Goal: Task Accomplishment & Management: Manage account settings

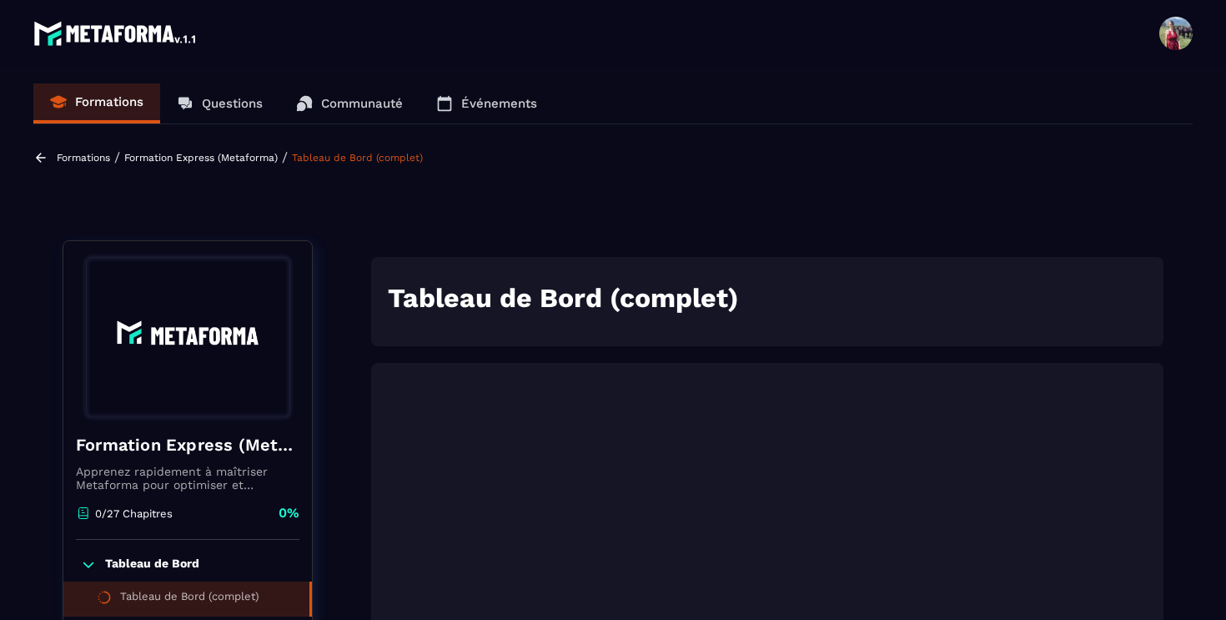
scroll to position [173, 0]
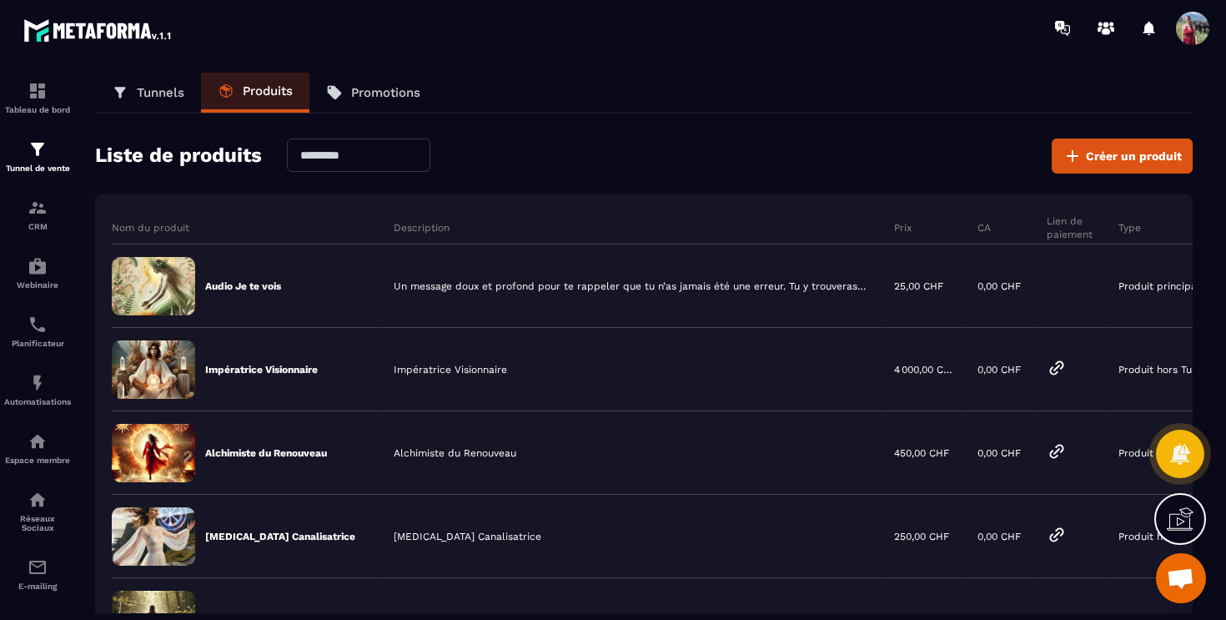
scroll to position [856, 0]
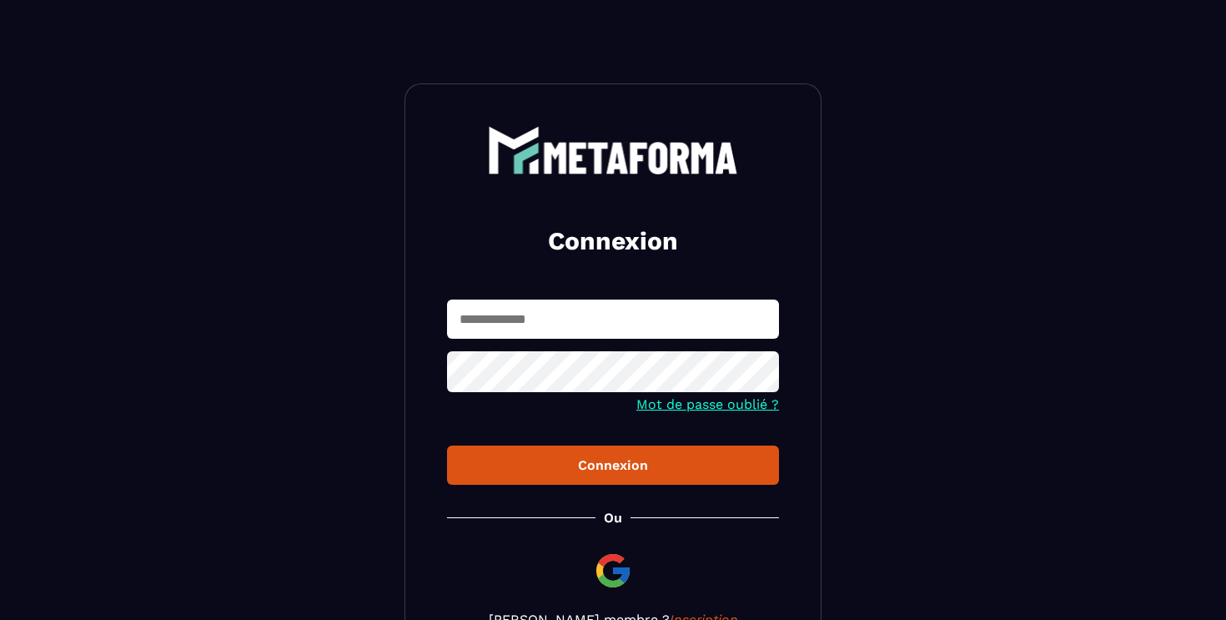
click at [565, 326] on input "text" at bounding box center [613, 318] width 332 height 39
type input "**********"
click at [447, 445] on button "Connexion" at bounding box center [613, 464] width 332 height 39
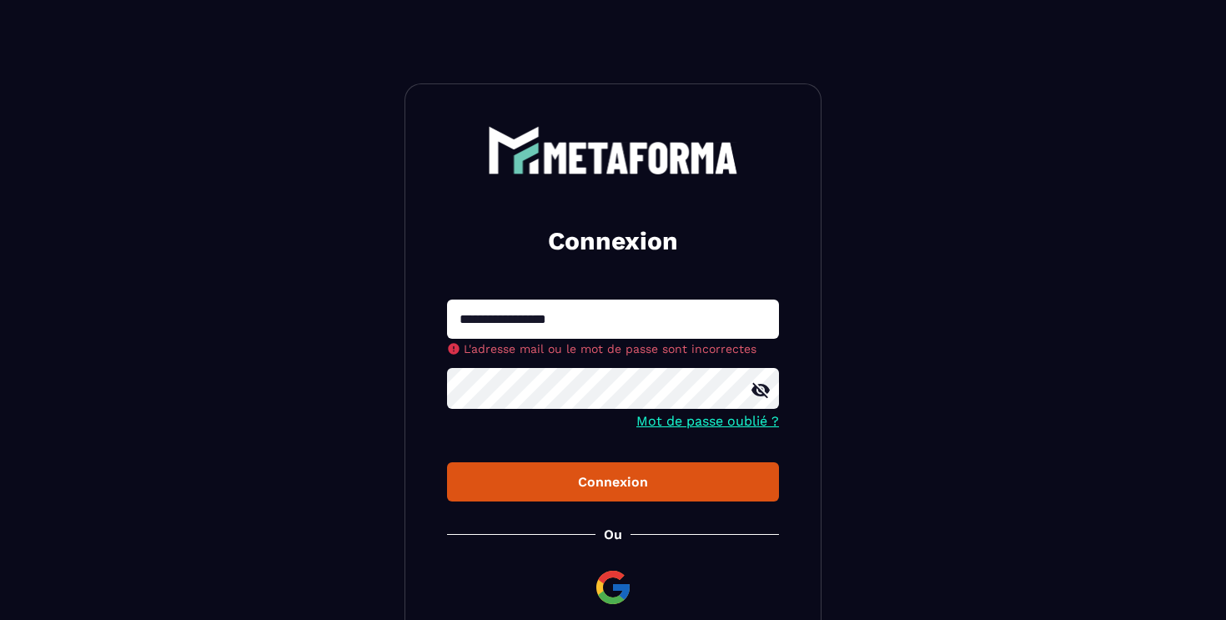
click at [447, 462] on button "Connexion" at bounding box center [613, 481] width 332 height 39
